Goal: Information Seeking & Learning: Find specific fact

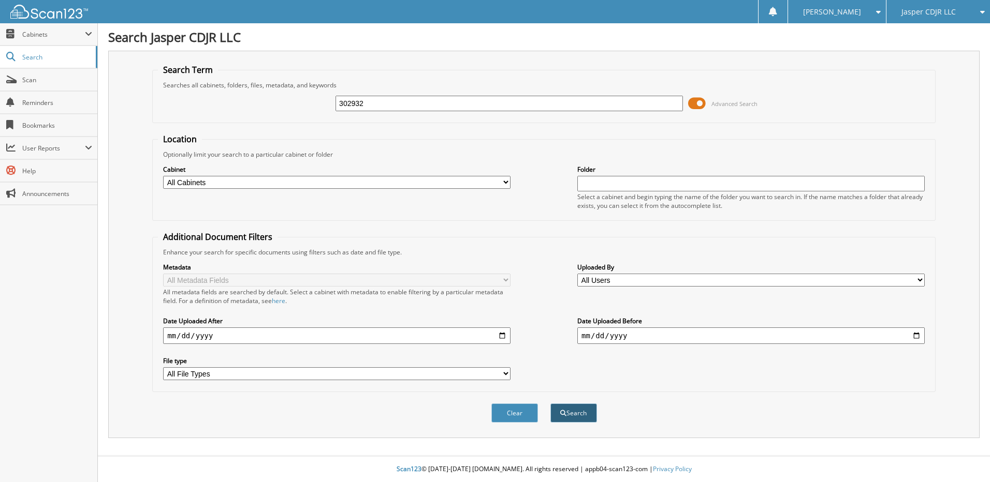
type input "302932"
click at [565, 416] on span "submit" at bounding box center [563, 413] width 6 height 6
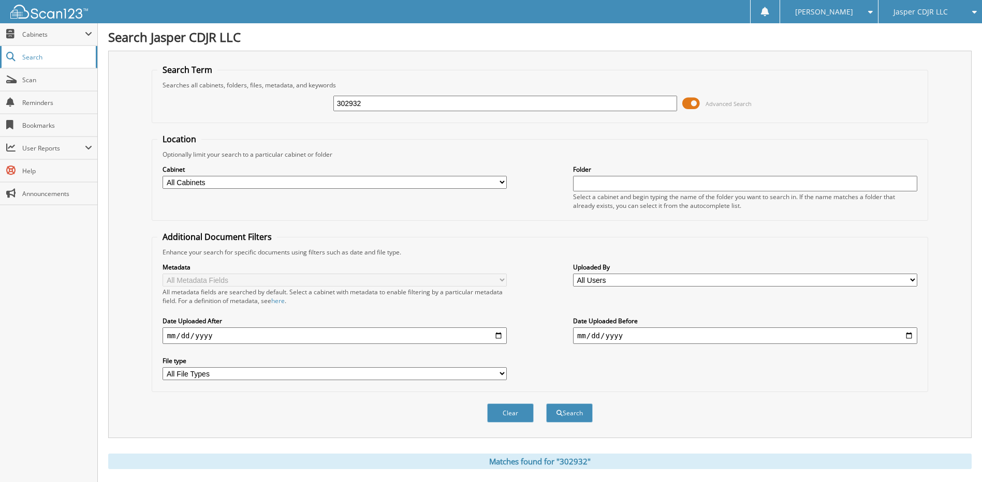
click at [53, 55] on span "Search" at bounding box center [56, 57] width 68 height 9
